Goal: Task Accomplishment & Management: Use online tool/utility

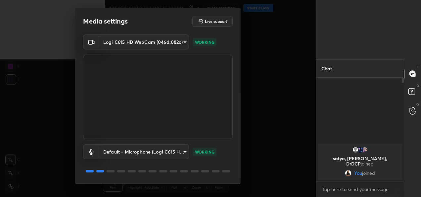
scroll to position [21, 0]
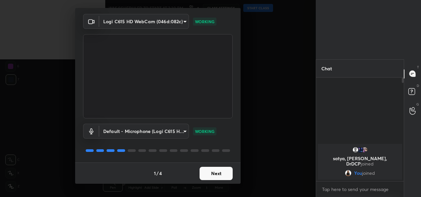
click at [213, 168] on button "Next" at bounding box center [216, 173] width 33 height 13
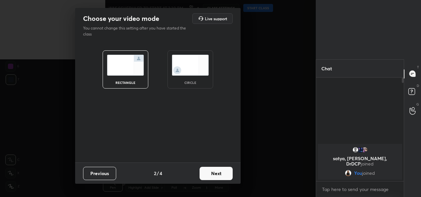
scroll to position [0, 0]
click at [213, 168] on button "Next" at bounding box center [216, 173] width 33 height 13
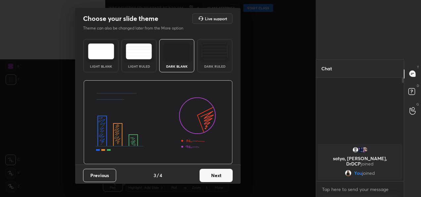
click at [213, 169] on button "Next" at bounding box center [216, 175] width 33 height 13
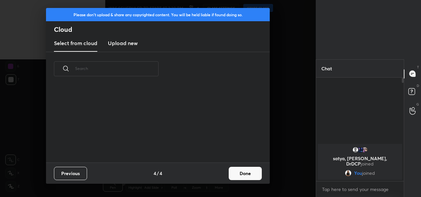
scroll to position [76, 213]
click at [118, 41] on h3 "Upload new" at bounding box center [123, 43] width 30 height 8
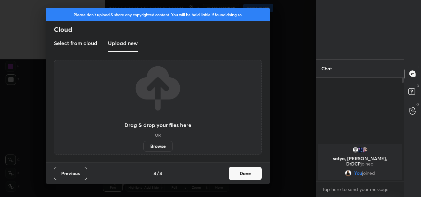
click at [163, 144] on label "Browse" at bounding box center [157, 146] width 29 height 11
click at [143, 144] on input "Browse" at bounding box center [143, 146] width 0 height 11
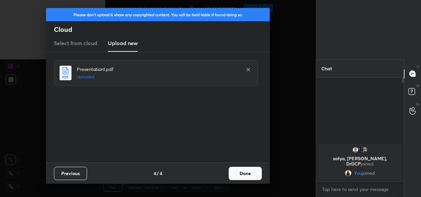
click at [242, 172] on button "Done" at bounding box center [245, 173] width 33 height 13
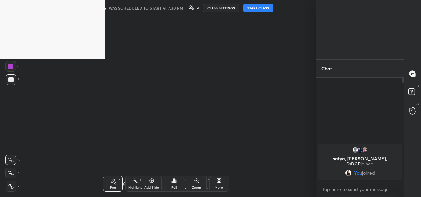
click at [254, 11] on button "START CLASS" at bounding box center [258, 8] width 30 height 8
drag, startPoint x: 70, startPoint y: 32, endPoint x: 65, endPoint y: 5, distance: 27.7
click at [65, 5] on video at bounding box center [52, 29] width 105 height 59
click at [206, 91] on div "Setting up your live class Poll for secs No correct answer Start poll" at bounding box center [165, 93] width 289 height 154
click at [68, 39] on video at bounding box center [52, 29] width 105 height 59
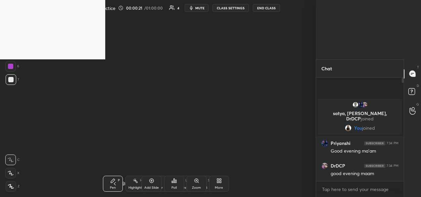
drag, startPoint x: 403, startPoint y: 83, endPoint x: 403, endPoint y: 110, distance: 26.8
click at [403, 110] on div at bounding box center [402, 129] width 4 height 103
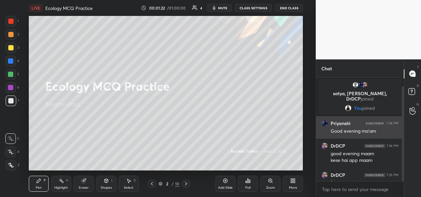
scroll to position [9, 0]
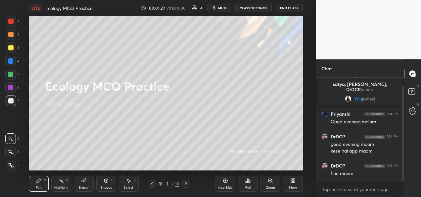
click at [9, 23] on div at bounding box center [10, 21] width 5 height 5
click at [11, 152] on icon at bounding box center [10, 152] width 5 height 4
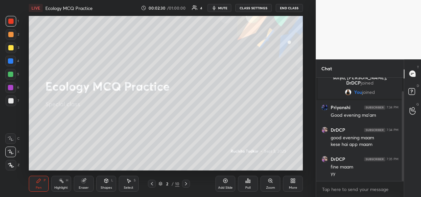
click at [222, 186] on div "Add Slide" at bounding box center [225, 187] width 15 height 3
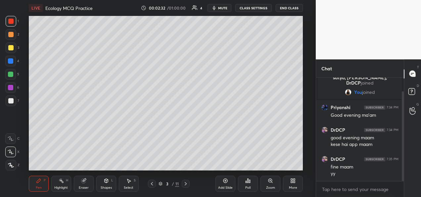
click at [11, 49] on div at bounding box center [10, 47] width 5 height 5
click at [10, 76] on div at bounding box center [10, 74] width 5 height 5
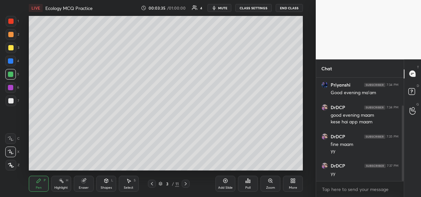
scroll to position [61, 0]
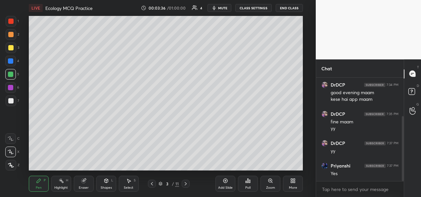
click at [13, 75] on div at bounding box center [10, 74] width 5 height 5
click at [13, 47] on div at bounding box center [10, 47] width 5 height 5
click at [12, 76] on div at bounding box center [10, 74] width 5 height 5
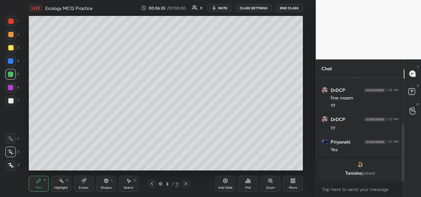
click at [223, 186] on div "Add Slide" at bounding box center [225, 187] width 15 height 3
click at [12, 103] on div at bounding box center [10, 100] width 5 height 5
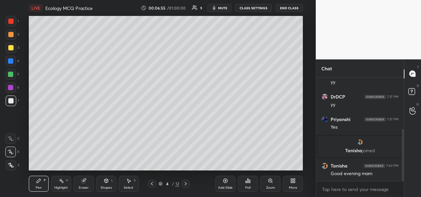
click at [11, 37] on div at bounding box center [11, 34] width 11 height 11
click at [12, 102] on div at bounding box center [10, 100] width 5 height 5
click at [13, 61] on div at bounding box center [10, 60] width 5 height 5
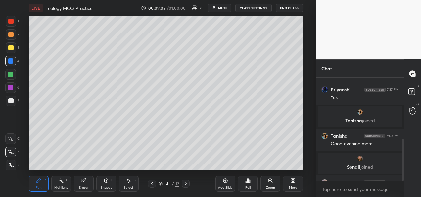
scroll to position [148, 0]
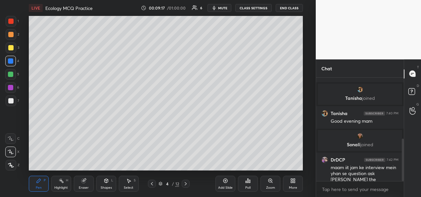
click at [12, 101] on div at bounding box center [10, 100] width 5 height 5
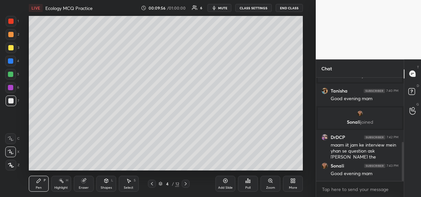
click at [12, 56] on div at bounding box center [10, 61] width 11 height 11
click at [262, 170] on div "Add Slide Poll Zoom More" at bounding box center [259, 183] width 87 height 37
click at [261, 167] on div "Add Slide Poll Zoom More" at bounding box center [259, 183] width 87 height 37
click at [265, 169] on div "Add Slide Poll Zoom More" at bounding box center [259, 183] width 87 height 37
click at [266, 169] on div "Add Slide Poll Zoom More" at bounding box center [259, 183] width 87 height 37
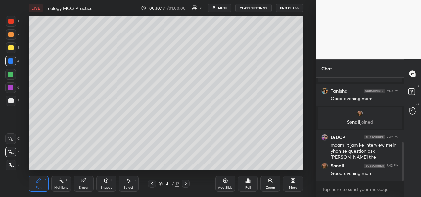
click at [223, 186] on div "Add Slide" at bounding box center [225, 187] width 15 height 3
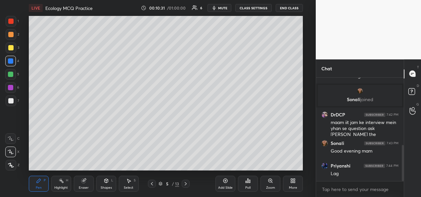
click at [249, 8] on button "CLASS SETTINGS" at bounding box center [253, 8] width 36 height 8
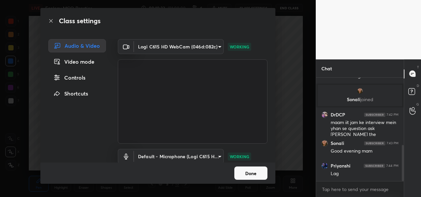
click at [287, 110] on div "Class settings Audio & Video Video mode Controls Shortcuts Logi C615 HD WebCam …" at bounding box center [158, 98] width 316 height 197
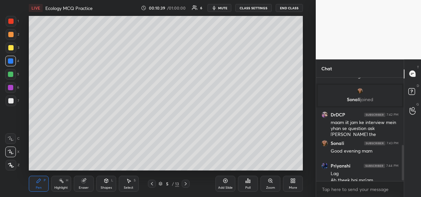
scroll to position [200, 0]
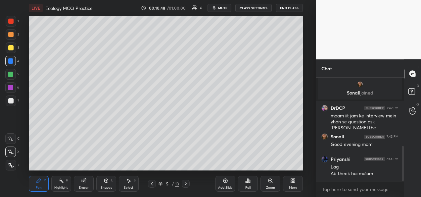
click at [11, 49] on div at bounding box center [10, 47] width 5 height 5
click at [85, 187] on div "Eraser" at bounding box center [84, 187] width 10 height 3
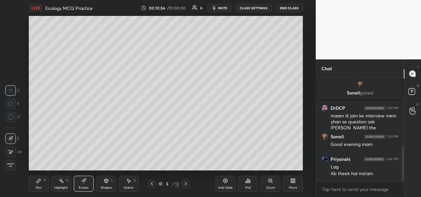
click at [14, 165] on span "Erase all" at bounding box center [11, 165] width 10 height 5
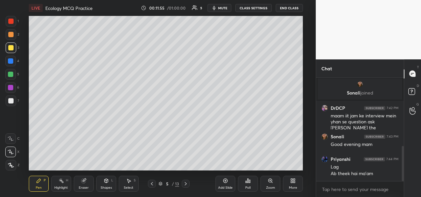
click at [11, 100] on div at bounding box center [10, 100] width 5 height 5
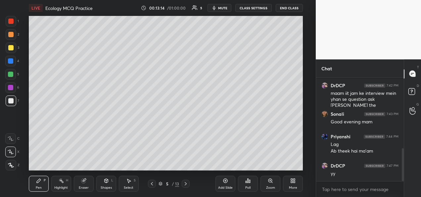
click at [220, 185] on div "Add Slide" at bounding box center [226, 184] width 20 height 16
click at [13, 23] on div at bounding box center [10, 21] width 5 height 5
click at [14, 35] on div at bounding box center [11, 34] width 11 height 11
click at [12, 44] on div at bounding box center [11, 47] width 11 height 11
click at [11, 101] on div at bounding box center [10, 100] width 5 height 5
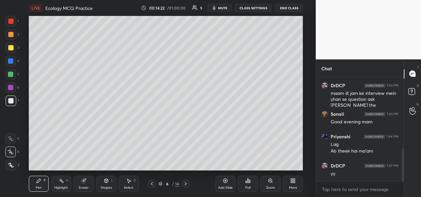
click at [220, 184] on div "Add Slide" at bounding box center [226, 184] width 20 height 16
click at [153, 185] on icon at bounding box center [151, 183] width 5 height 5
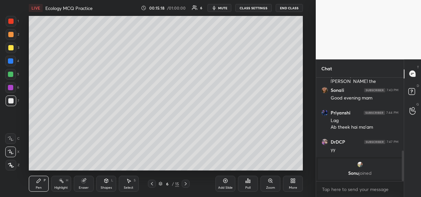
click at [152, 184] on icon at bounding box center [152, 183] width 2 height 3
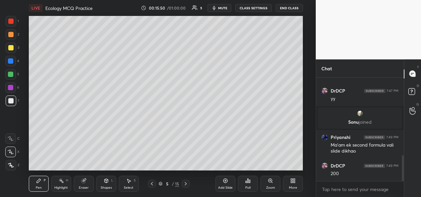
scroll to position [315, 0]
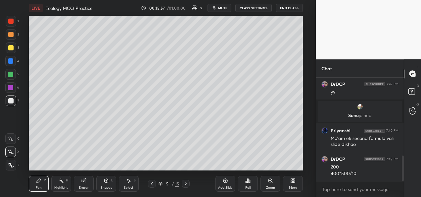
click at [186, 185] on icon at bounding box center [185, 183] width 5 height 5
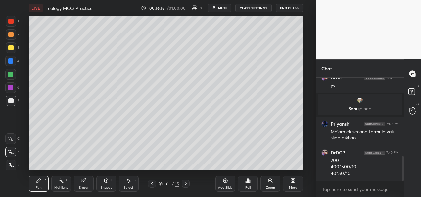
click at [151, 183] on icon at bounding box center [151, 183] width 5 height 5
click at [187, 184] on icon at bounding box center [185, 183] width 5 height 5
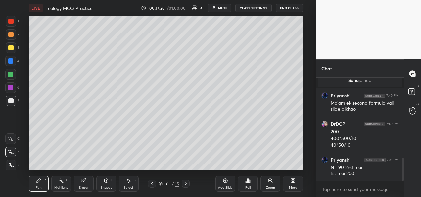
click at [188, 185] on icon at bounding box center [185, 183] width 5 height 5
click at [185, 185] on icon at bounding box center [185, 183] width 5 height 5
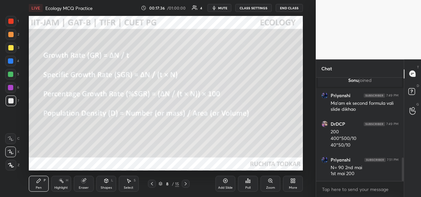
click at [151, 185] on icon at bounding box center [151, 183] width 5 height 5
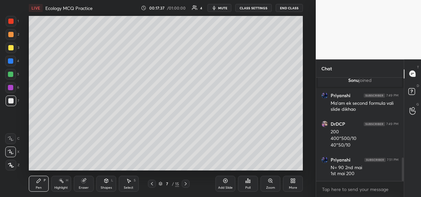
click at [226, 183] on div "Add Slide" at bounding box center [226, 184] width 20 height 16
click at [10, 75] on div at bounding box center [10, 74] width 5 height 5
click at [11, 90] on div at bounding box center [10, 87] width 11 height 11
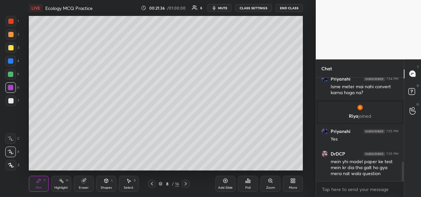
scroll to position [459, 0]
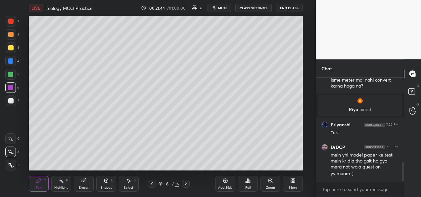
click at [185, 185] on icon at bounding box center [186, 183] width 2 height 3
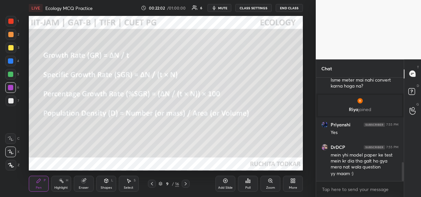
click at [9, 23] on div at bounding box center [10, 21] width 5 height 5
click at [13, 50] on div at bounding box center [11, 47] width 11 height 11
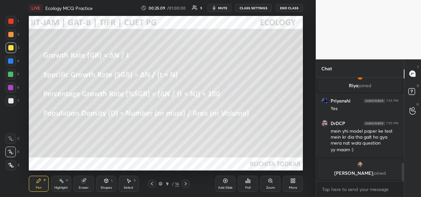
click at [185, 185] on icon at bounding box center [186, 183] width 2 height 3
click at [185, 184] on icon at bounding box center [185, 183] width 5 height 5
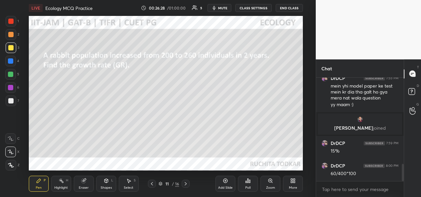
scroll to position [539, 0]
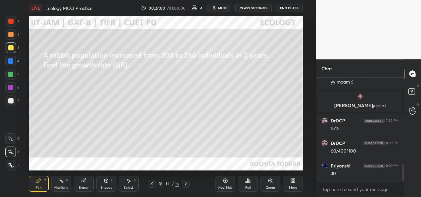
click at [13, 64] on div at bounding box center [10, 61] width 11 height 11
click at [185, 185] on icon at bounding box center [185, 183] width 5 height 5
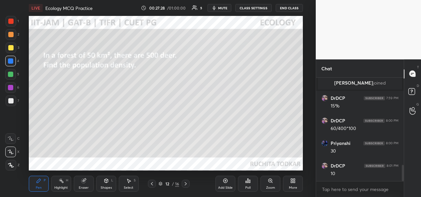
click at [10, 51] on div at bounding box center [11, 47] width 11 height 11
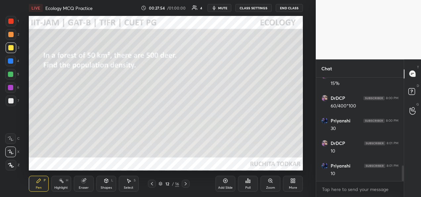
click at [188, 184] on icon at bounding box center [185, 183] width 5 height 5
click at [84, 185] on div "Eraser" at bounding box center [84, 184] width 20 height 16
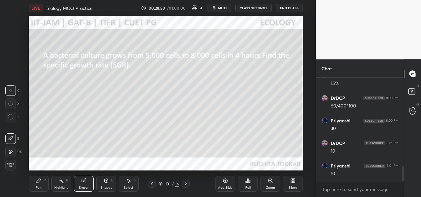
scroll to position [606, 0]
click at [39, 189] on div "Pen" at bounding box center [39, 187] width 6 height 3
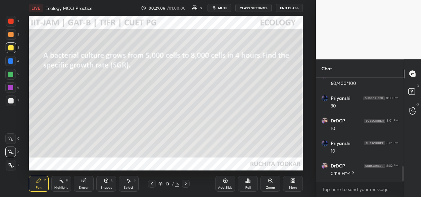
click at [12, 99] on div at bounding box center [10, 100] width 5 height 5
click at [10, 50] on div at bounding box center [11, 47] width 11 height 11
click at [11, 72] on div at bounding box center [10, 74] width 5 height 5
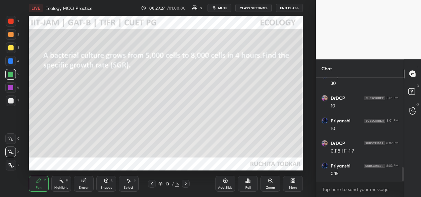
scroll to position [657, 0]
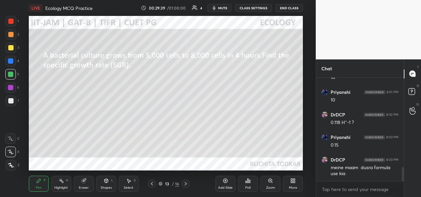
click at [12, 48] on div at bounding box center [10, 47] width 5 height 5
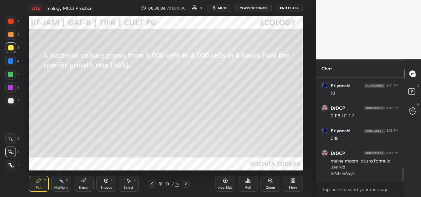
scroll to position [686, 0]
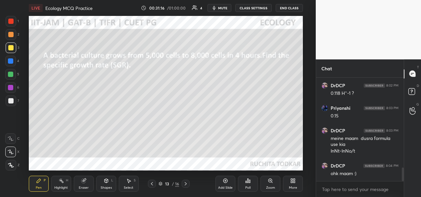
click at [186, 183] on icon at bounding box center [185, 183] width 5 height 5
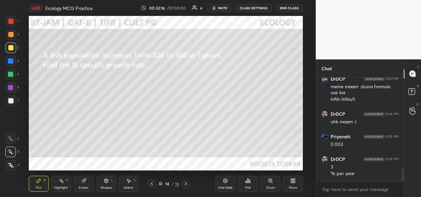
scroll to position [760, 0]
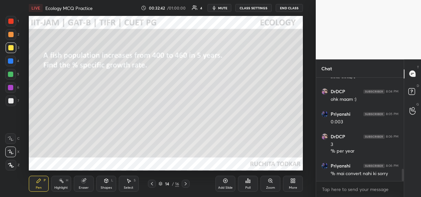
click at [184, 185] on icon at bounding box center [185, 183] width 5 height 5
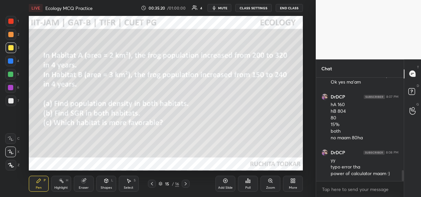
scroll to position [881, 0]
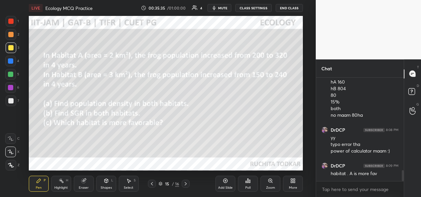
click at [85, 186] on div "Eraser" at bounding box center [84, 187] width 10 height 3
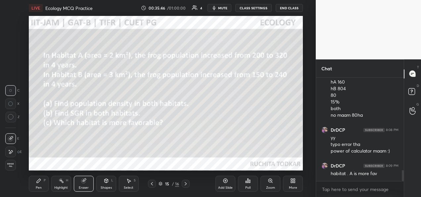
click at [39, 186] on div "Pen" at bounding box center [39, 187] width 6 height 3
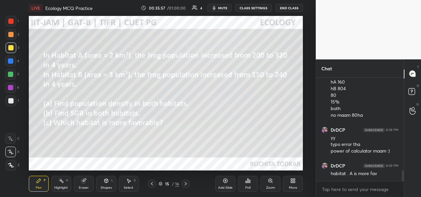
click at [225, 186] on div "Add Slide" at bounding box center [225, 187] width 15 height 3
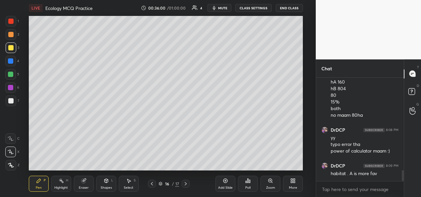
scroll to position [904, 0]
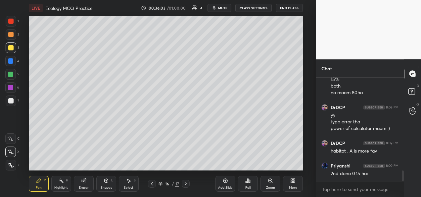
click at [148, 187] on div "Pen P Highlight H Eraser Shapes L Select S 16 / 17 Add Slide Poll Zoom More" at bounding box center [166, 183] width 274 height 26
click at [151, 186] on div at bounding box center [152, 184] width 8 height 8
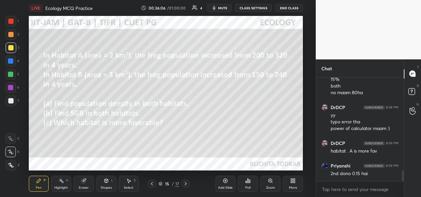
scroll to position [926, 0]
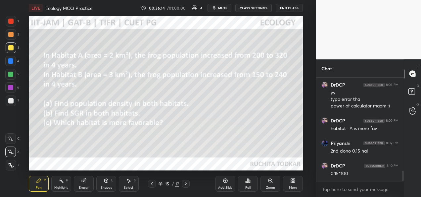
click at [186, 184] on icon at bounding box center [185, 183] width 5 height 5
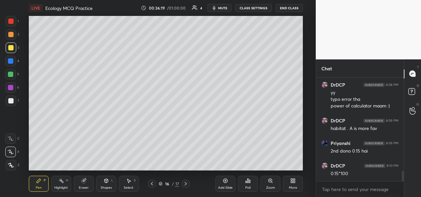
click at [154, 185] on icon at bounding box center [151, 183] width 5 height 5
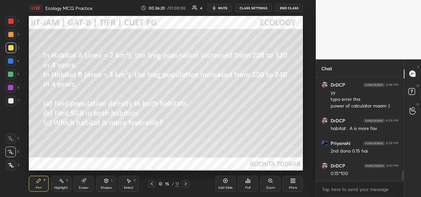
click at [185, 181] on icon at bounding box center [185, 183] width 5 height 5
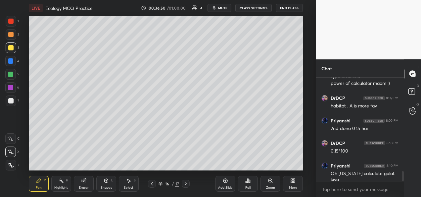
scroll to position [971, 0]
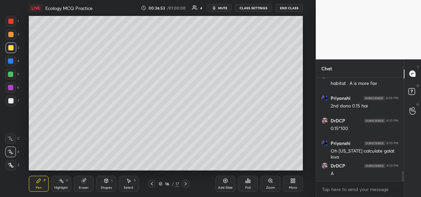
click at [87, 187] on div "Eraser" at bounding box center [84, 187] width 10 height 3
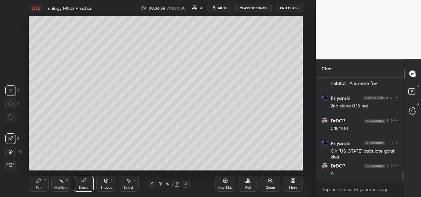
click at [41, 190] on div "Pen P" at bounding box center [39, 184] width 20 height 16
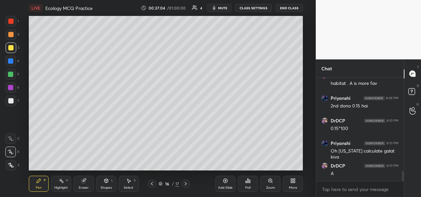
scroll to position [978, 0]
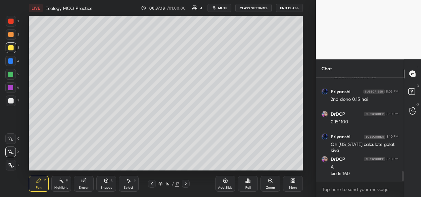
click at [153, 185] on icon at bounding box center [151, 183] width 5 height 5
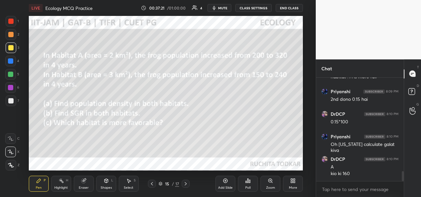
click at [187, 184] on icon at bounding box center [185, 183] width 5 height 5
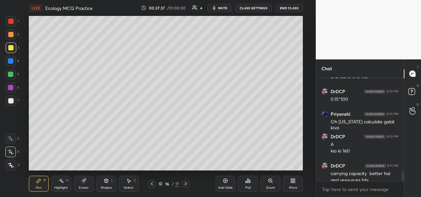
scroll to position [1007, 0]
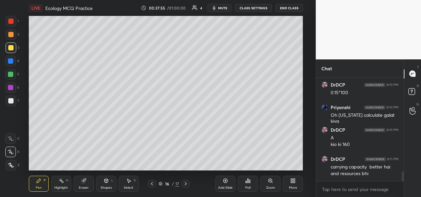
click at [186, 184] on icon at bounding box center [185, 183] width 5 height 5
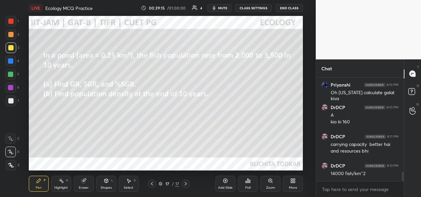
scroll to position [1058, 0]
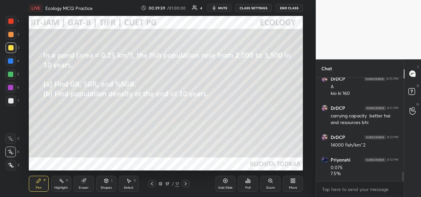
click at [88, 186] on div "Eraser" at bounding box center [84, 187] width 10 height 3
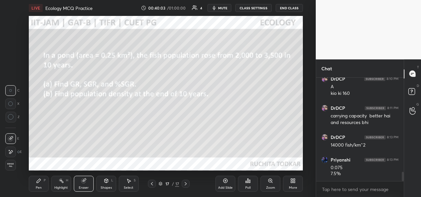
click at [45, 185] on div "Pen P" at bounding box center [39, 184] width 20 height 16
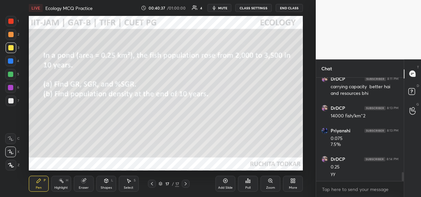
scroll to position [1110, 0]
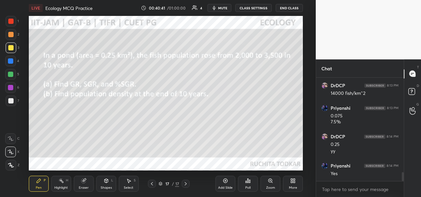
click at [152, 186] on div at bounding box center [152, 184] width 8 height 8
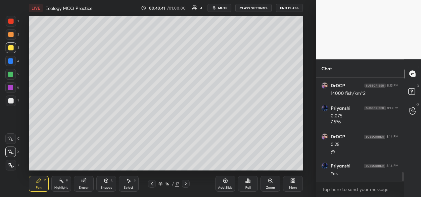
click at [154, 186] on icon at bounding box center [151, 183] width 5 height 5
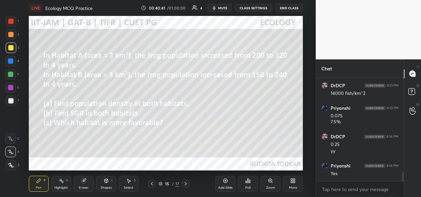
click at [156, 185] on div at bounding box center [152, 184] width 8 height 8
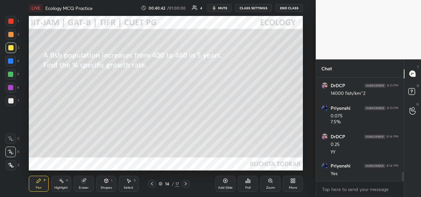
click at [155, 186] on div at bounding box center [152, 184] width 8 height 8
click at [156, 186] on div "13 / 17" at bounding box center [169, 184] width 42 height 8
click at [152, 184] on icon at bounding box center [151, 183] width 5 height 5
click at [153, 185] on icon at bounding box center [151, 183] width 5 height 5
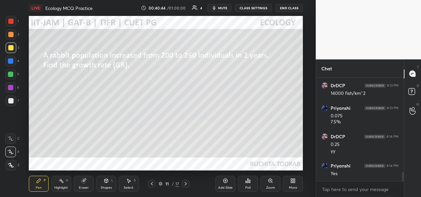
click at [153, 185] on icon at bounding box center [151, 183] width 5 height 5
click at [154, 186] on icon at bounding box center [151, 183] width 5 height 5
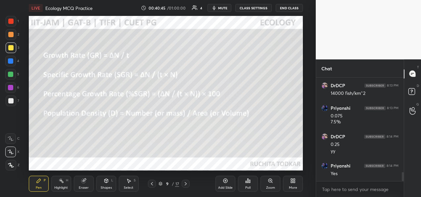
click at [154, 186] on div at bounding box center [152, 184] width 8 height 8
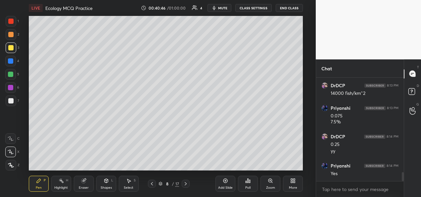
click at [155, 185] on div at bounding box center [152, 184] width 8 height 8
click at [154, 186] on div at bounding box center [152, 184] width 8 height 8
click at [154, 185] on icon at bounding box center [151, 183] width 5 height 5
click at [221, 183] on div "Add Slide" at bounding box center [226, 184] width 20 height 16
click at [13, 101] on div at bounding box center [10, 100] width 5 height 5
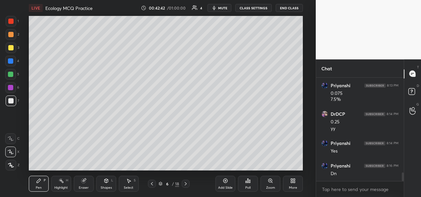
scroll to position [1155, 0]
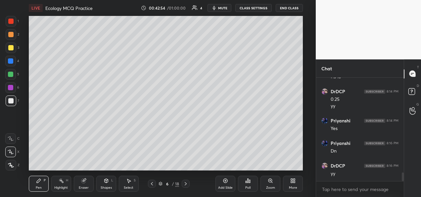
click at [12, 35] on div at bounding box center [10, 34] width 5 height 5
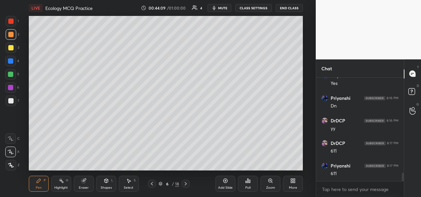
scroll to position [1222, 0]
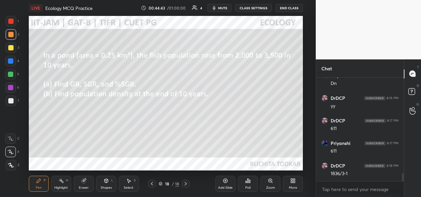
click at [229, 186] on div "Add Slide" at bounding box center [225, 187] width 15 height 3
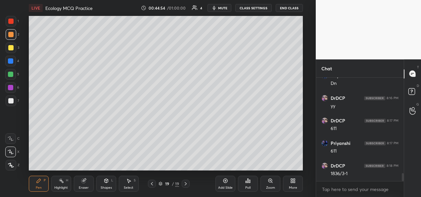
click at [11, 50] on div at bounding box center [10, 47] width 5 height 5
click at [13, 101] on div at bounding box center [10, 100] width 5 height 5
click at [223, 183] on div "Add Slide" at bounding box center [226, 184] width 20 height 16
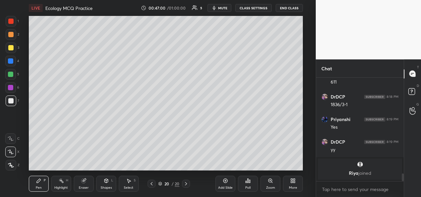
click at [152, 186] on icon at bounding box center [151, 183] width 5 height 5
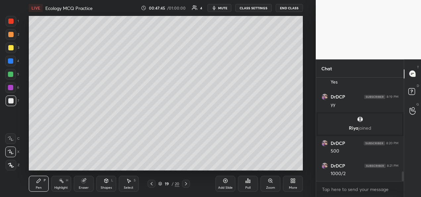
scroll to position [1026, 0]
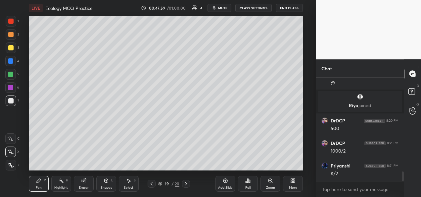
click at [186, 184] on icon at bounding box center [185, 183] width 5 height 5
click at [9, 51] on div at bounding box center [11, 47] width 11 height 11
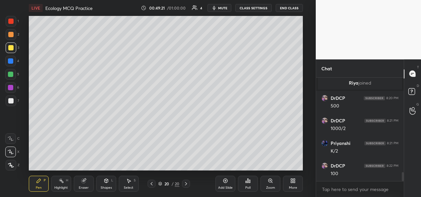
scroll to position [1071, 0]
click at [151, 186] on icon at bounding box center [151, 183] width 5 height 5
click at [187, 185] on icon at bounding box center [185, 183] width 5 height 5
click at [229, 168] on div "Add Slide Poll Zoom More" at bounding box center [259, 183] width 87 height 37
click at [225, 185] on div "Add Slide" at bounding box center [226, 184] width 20 height 16
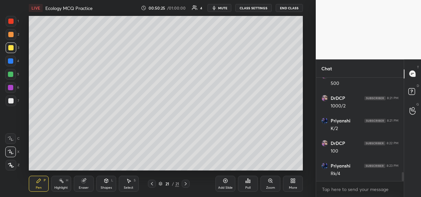
click at [9, 98] on div at bounding box center [10, 100] width 5 height 5
click at [9, 49] on div at bounding box center [10, 47] width 5 height 5
click at [249, 7] on button "CLASS SETTINGS" at bounding box center [253, 8] width 36 height 8
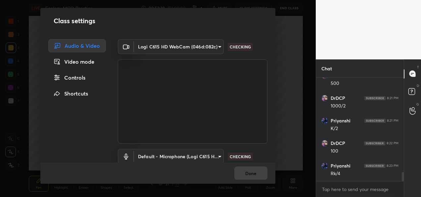
click at [249, 7] on div "Class settings Audio & Video Video mode Controls Shortcuts Logi C615 HD WebCam …" at bounding box center [158, 98] width 316 height 197
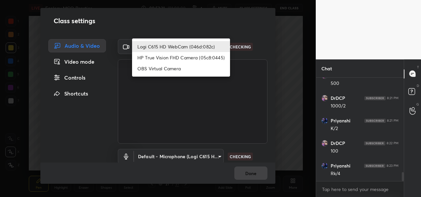
click at [209, 47] on body "1 2 3 4 5 6 7 C X Z C X Z E E Erase all H H LIVE Ecology MCQ Practice 00:52:31 …" at bounding box center [210, 98] width 421 height 197
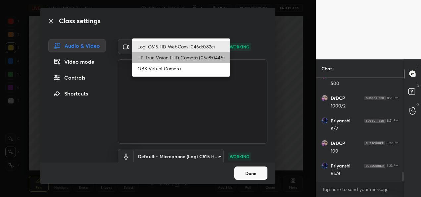
click at [199, 56] on li "HP True Vision FHD Camera (05c8:0445)" at bounding box center [181, 57] width 98 height 11
type input "bcf53276a89e7daf4ffafe53acaefef8a573b71029af250087ced6fea5ab325b"
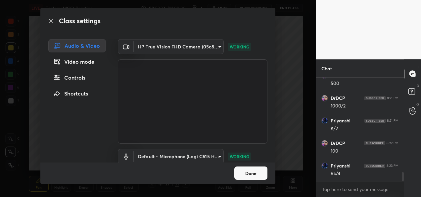
click at [248, 168] on button "Done" at bounding box center [250, 172] width 33 height 13
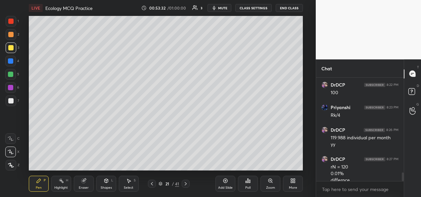
scroll to position [1136, 0]
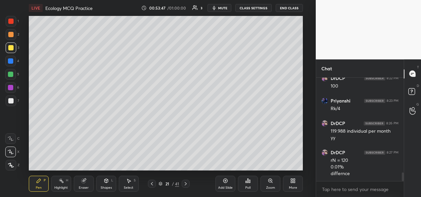
click at [259, 7] on button "CLASS SETTINGS" at bounding box center [253, 8] width 36 height 8
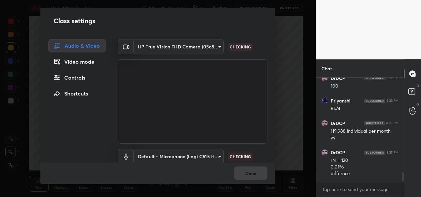
click at [192, 46] on body "1 2 3 4 5 6 7 C X Z C X Z E E Erase all H H LIVE Ecology MCQ Practice 00:53:48 …" at bounding box center [210, 98] width 421 height 197
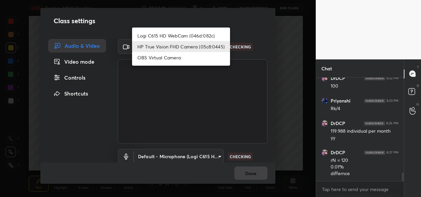
click at [180, 36] on li "Logi C615 HD WebCam (046d:082c)" at bounding box center [181, 35] width 98 height 11
type input "9a60a891c99e43c4f3b6c1c2af706b7568f7a8d24487825b1df04ecacc35332c"
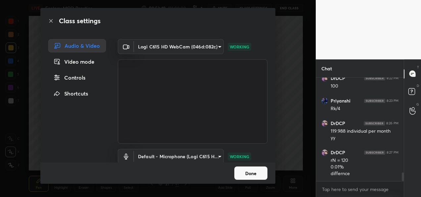
click at [246, 174] on button "Done" at bounding box center [250, 172] width 33 height 13
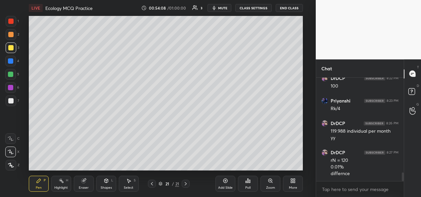
scroll to position [1159, 0]
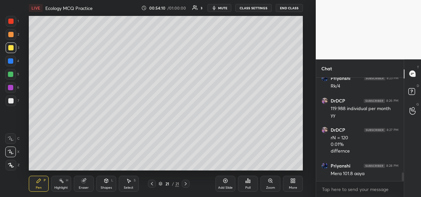
click at [225, 188] on div "Add Slide" at bounding box center [225, 187] width 15 height 3
click at [152, 185] on icon at bounding box center [151, 183] width 5 height 5
click at [225, 186] on div "Add Slide" at bounding box center [225, 187] width 15 height 3
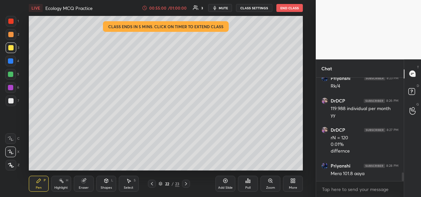
click at [150, 181] on icon at bounding box center [151, 183] width 5 height 5
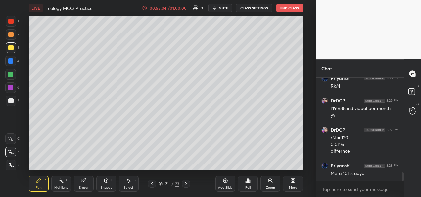
click at [184, 185] on icon at bounding box center [185, 183] width 5 height 5
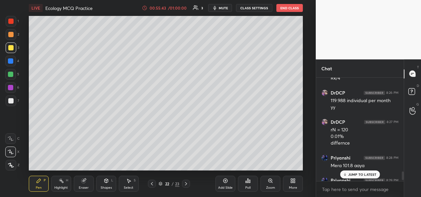
scroll to position [1181, 0]
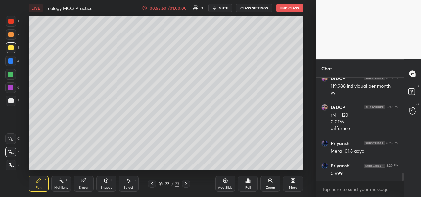
click at [152, 185] on icon at bounding box center [152, 183] width 2 height 3
click at [184, 184] on icon at bounding box center [185, 183] width 5 height 5
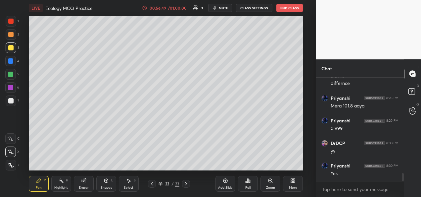
scroll to position [1249, 0]
click at [224, 187] on div "Add Slide" at bounding box center [225, 187] width 15 height 3
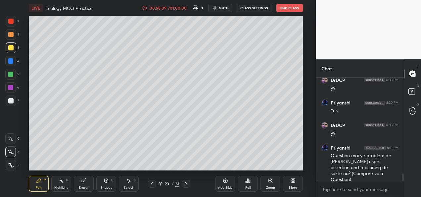
scroll to position [1312, 0]
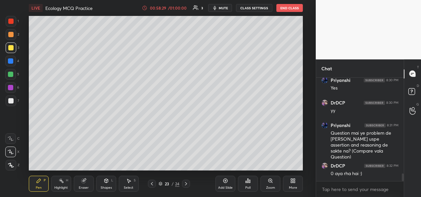
click at [227, 184] on div "Add Slide" at bounding box center [226, 184] width 20 height 16
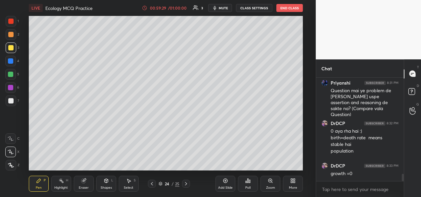
scroll to position [1361, 0]
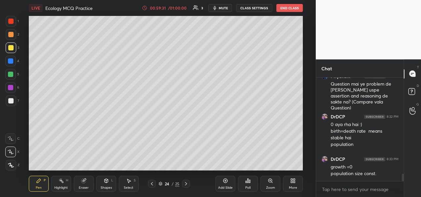
click at [152, 185] on icon at bounding box center [151, 183] width 5 height 5
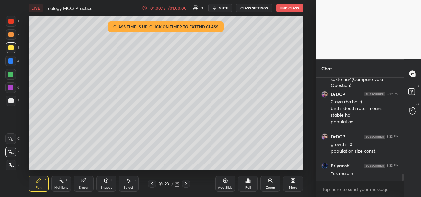
click at [187, 185] on icon at bounding box center [185, 183] width 5 height 5
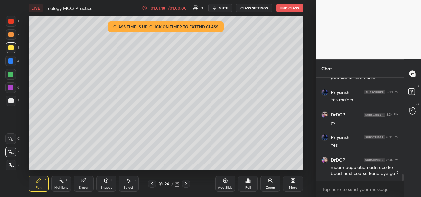
scroll to position [1479, 0]
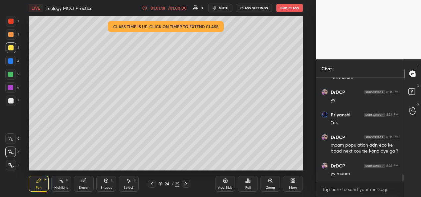
click at [222, 189] on div "Add Slide" at bounding box center [225, 187] width 15 height 3
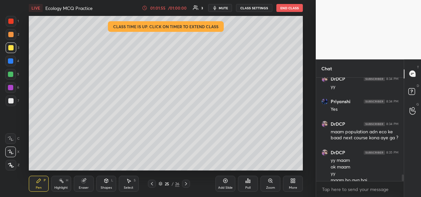
scroll to position [1499, 0]
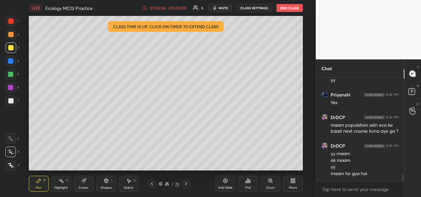
click at [223, 184] on div "Add Slide" at bounding box center [226, 184] width 20 height 16
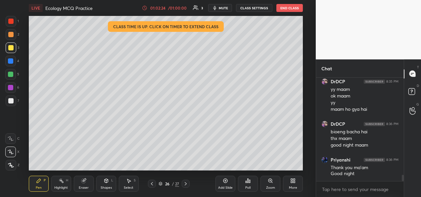
scroll to position [1586, 0]
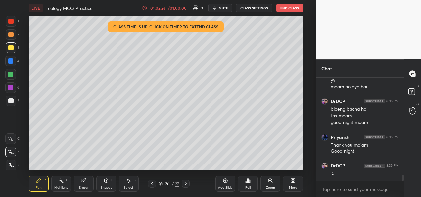
click at [287, 10] on button "End Class" at bounding box center [290, 8] width 26 height 8
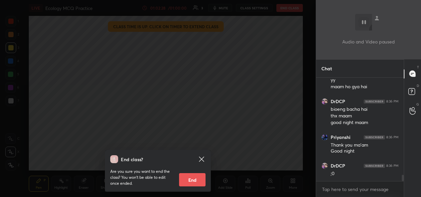
click at [192, 179] on button "End" at bounding box center [192, 179] width 26 height 13
type textarea "x"
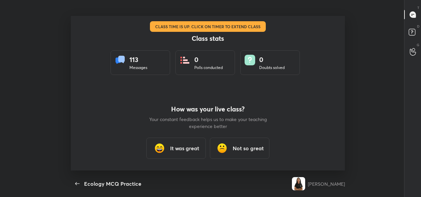
scroll to position [0, 0]
